Goal: Information Seeking & Learning: Learn about a topic

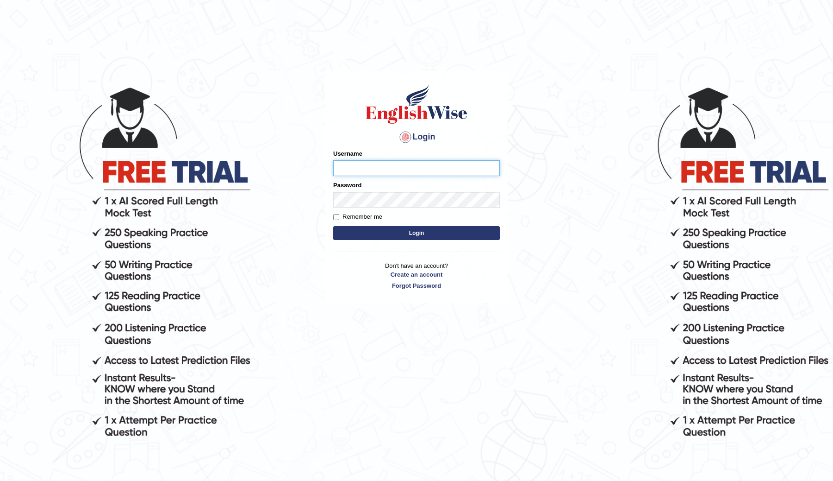
type input "ChimiZam"
click at [404, 231] on button "Login" at bounding box center [416, 233] width 167 height 14
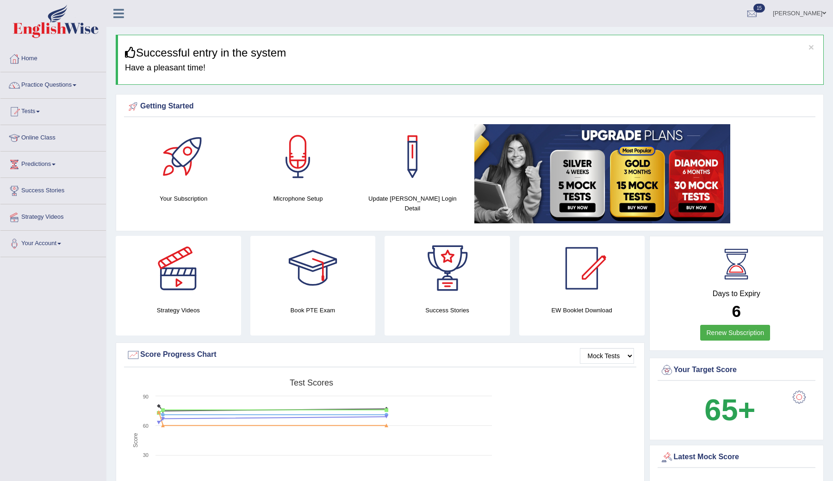
click at [587, 16] on ul "Chimi Zam Toggle navigation Username: ChimiZam Access Type: Online Subscription…" at bounding box center [579, 13] width 509 height 26
click at [32, 115] on link "Tests" at bounding box center [53, 110] width 106 height 23
click at [71, 84] on link "Practice Questions" at bounding box center [53, 83] width 106 height 23
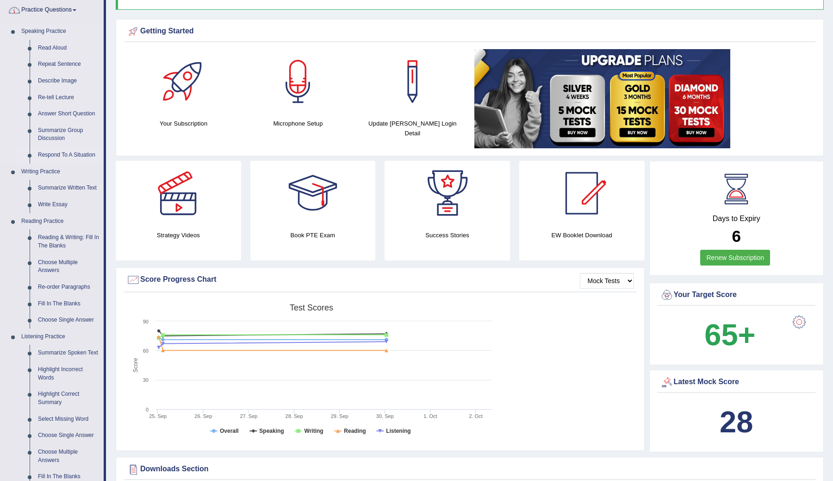
scroll to position [209, 0]
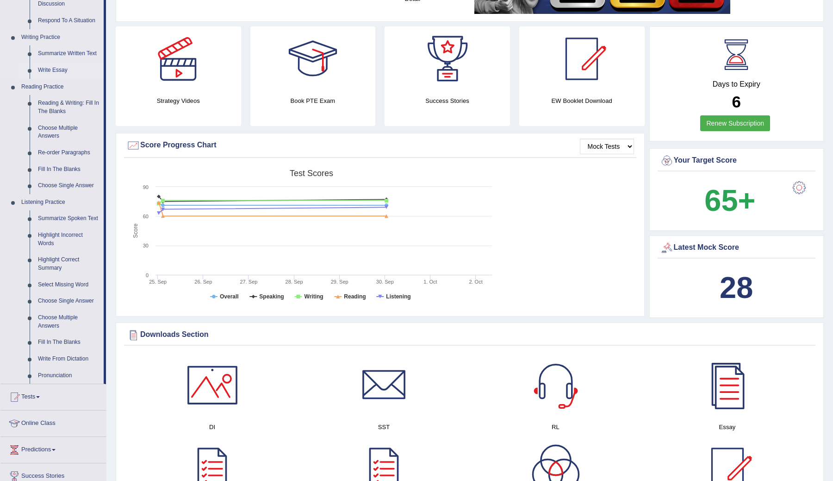
click at [57, 69] on link "Write Essay" at bounding box center [69, 70] width 70 height 17
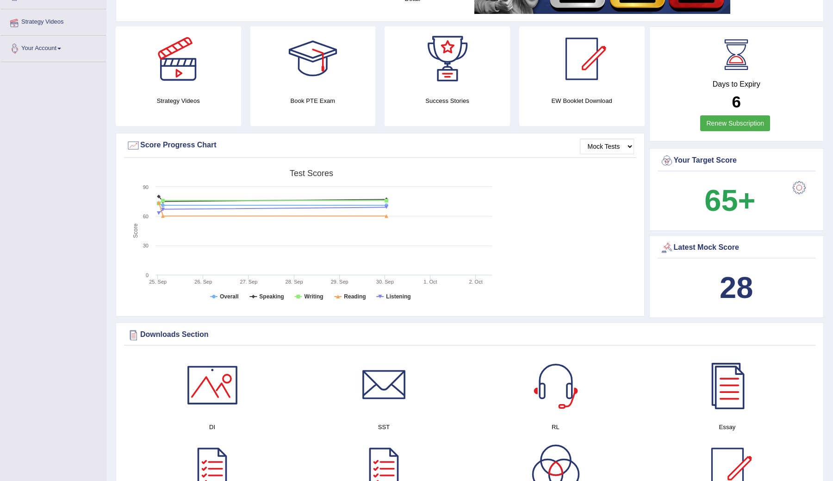
scroll to position [234, 0]
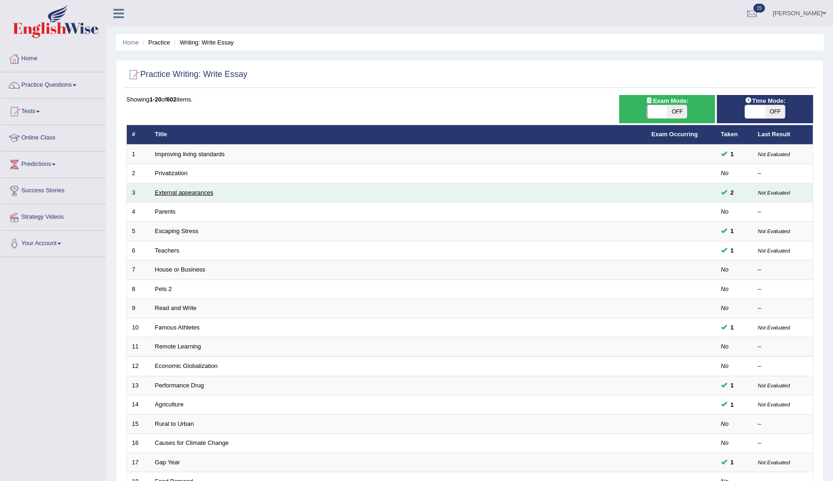
click at [177, 189] on link "External appearances" at bounding box center [184, 192] width 58 height 7
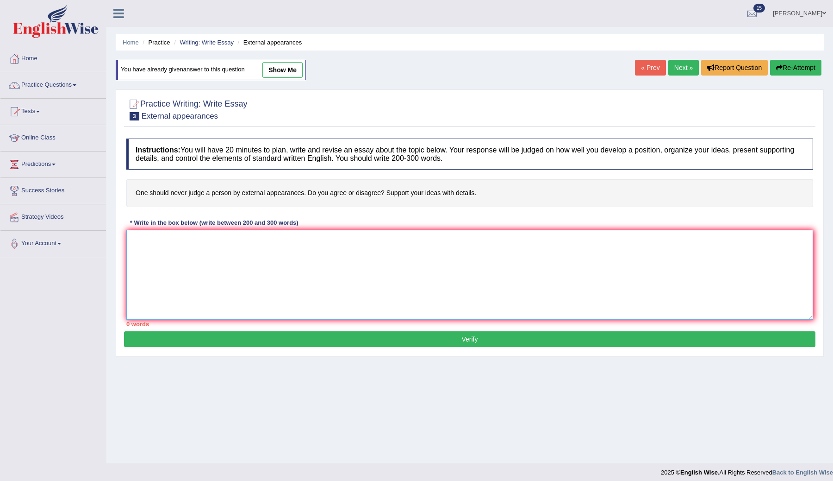
click at [230, 241] on textarea at bounding box center [469, 275] width 687 height 90
